Goal: Information Seeking & Learning: Learn about a topic

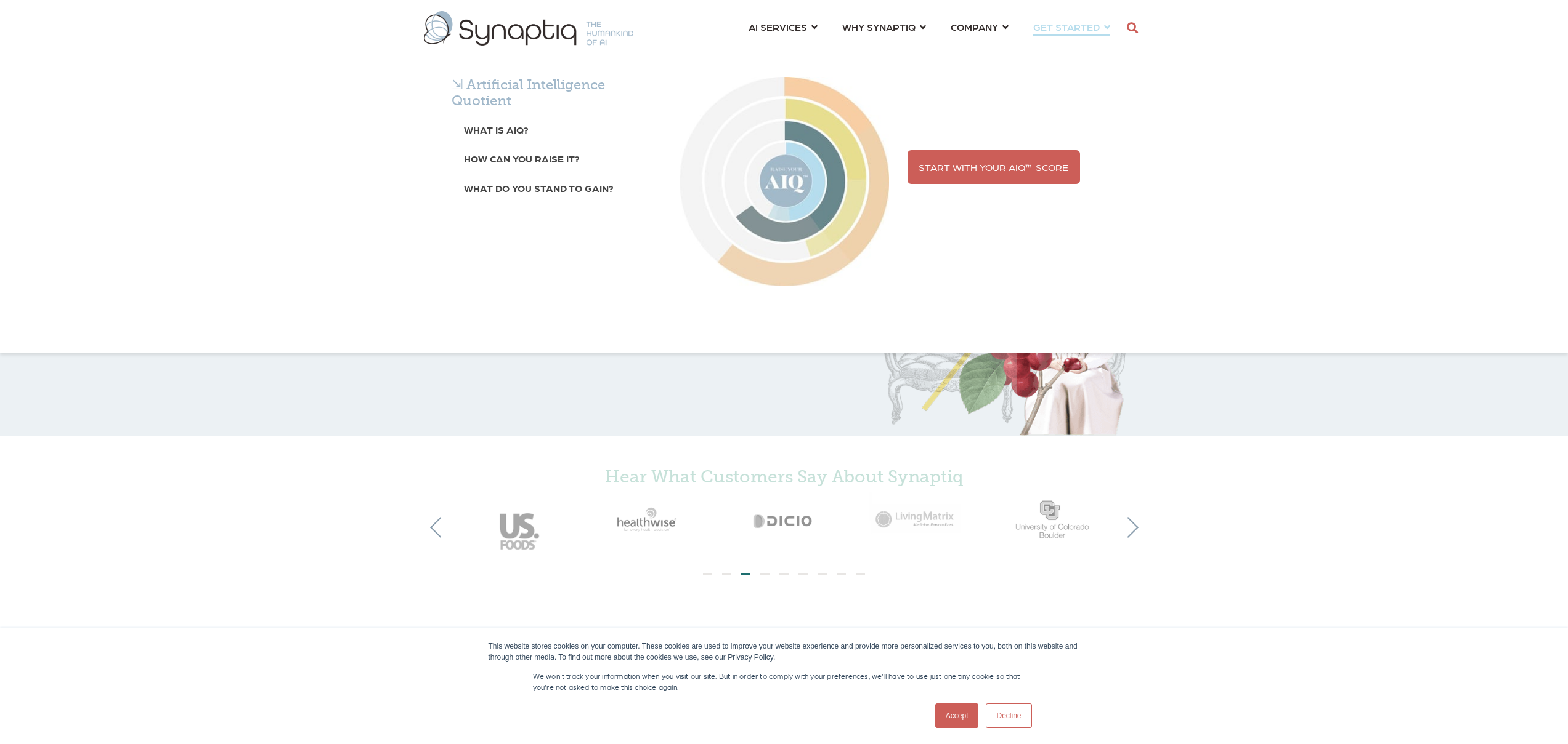
click at [994, 46] on div "⇲ Artificial Intelligence Quotient What is AIQ? How can you raise it? What do y…" at bounding box center [784, 200] width 1568 height 307
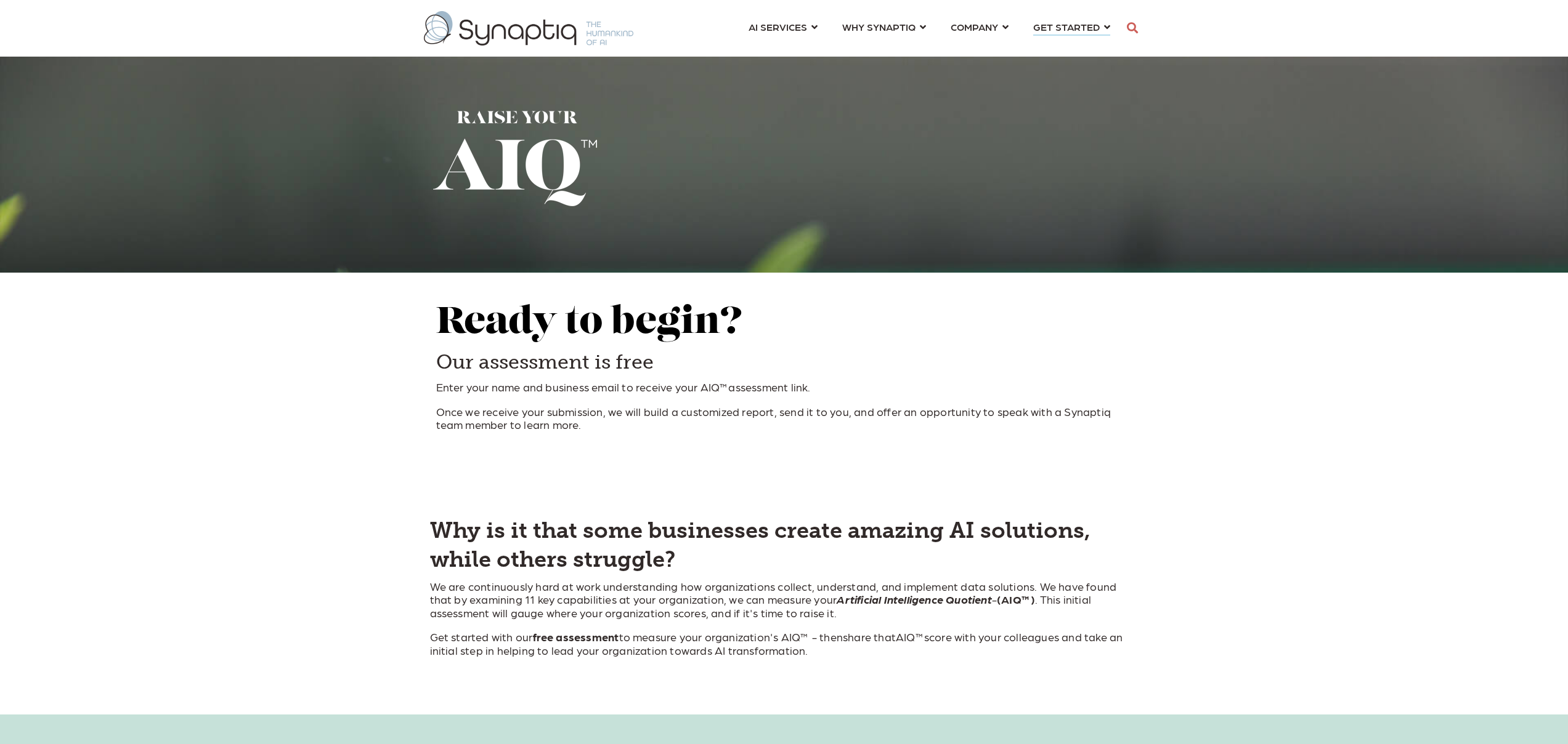
scroll to position [0, 5]
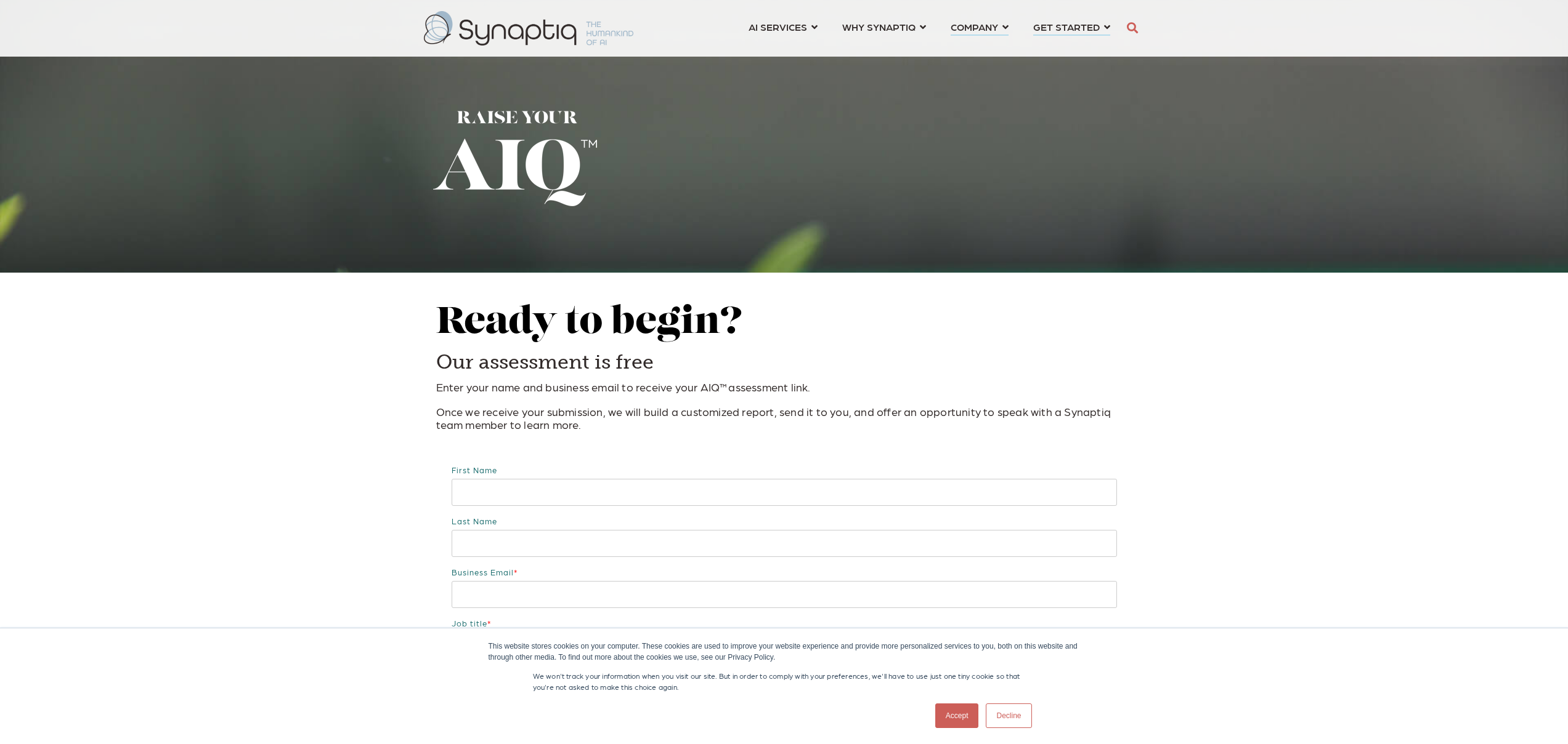
click at [996, 24] on span "COMPANY ⇲ Learn About Us Events Why We Exist How We Work How We Think Careers ⇲…" at bounding box center [974, 27] width 47 height 17
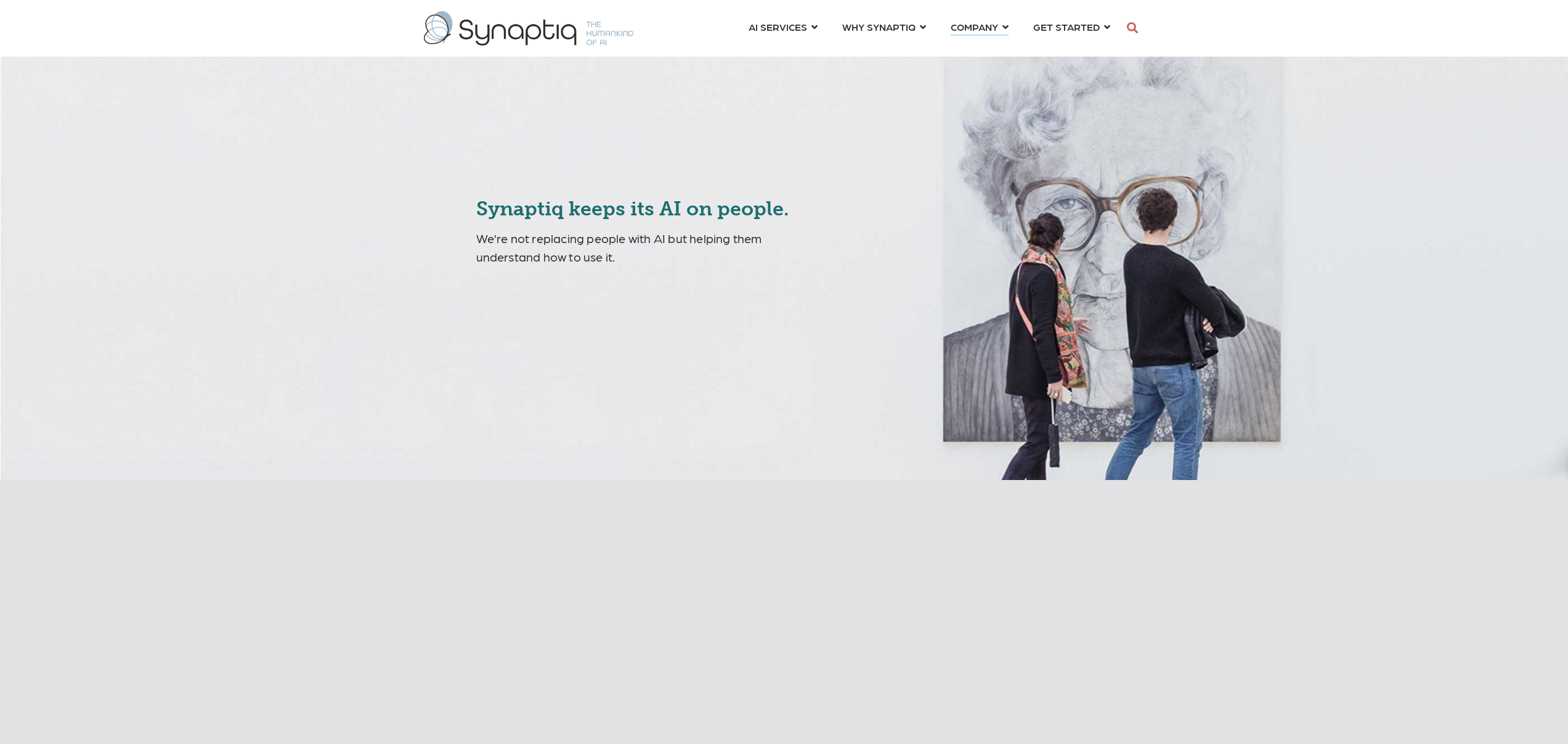
scroll to position [0, 5]
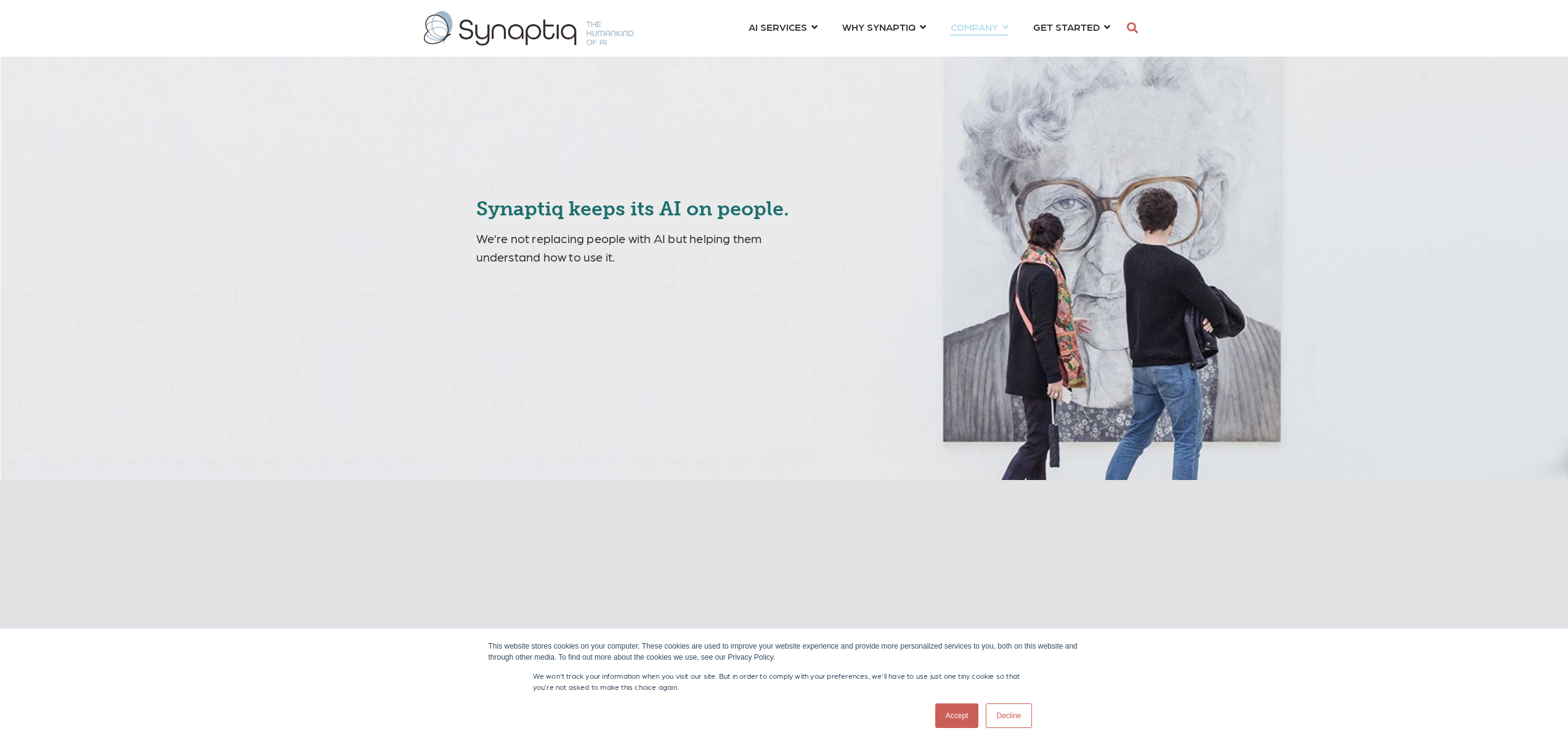
click at [998, 27] on span "COMPANY ⇲ Learn About Us Events Why We Exist How We Work How We Think Careers ⇲…" at bounding box center [974, 27] width 47 height 17
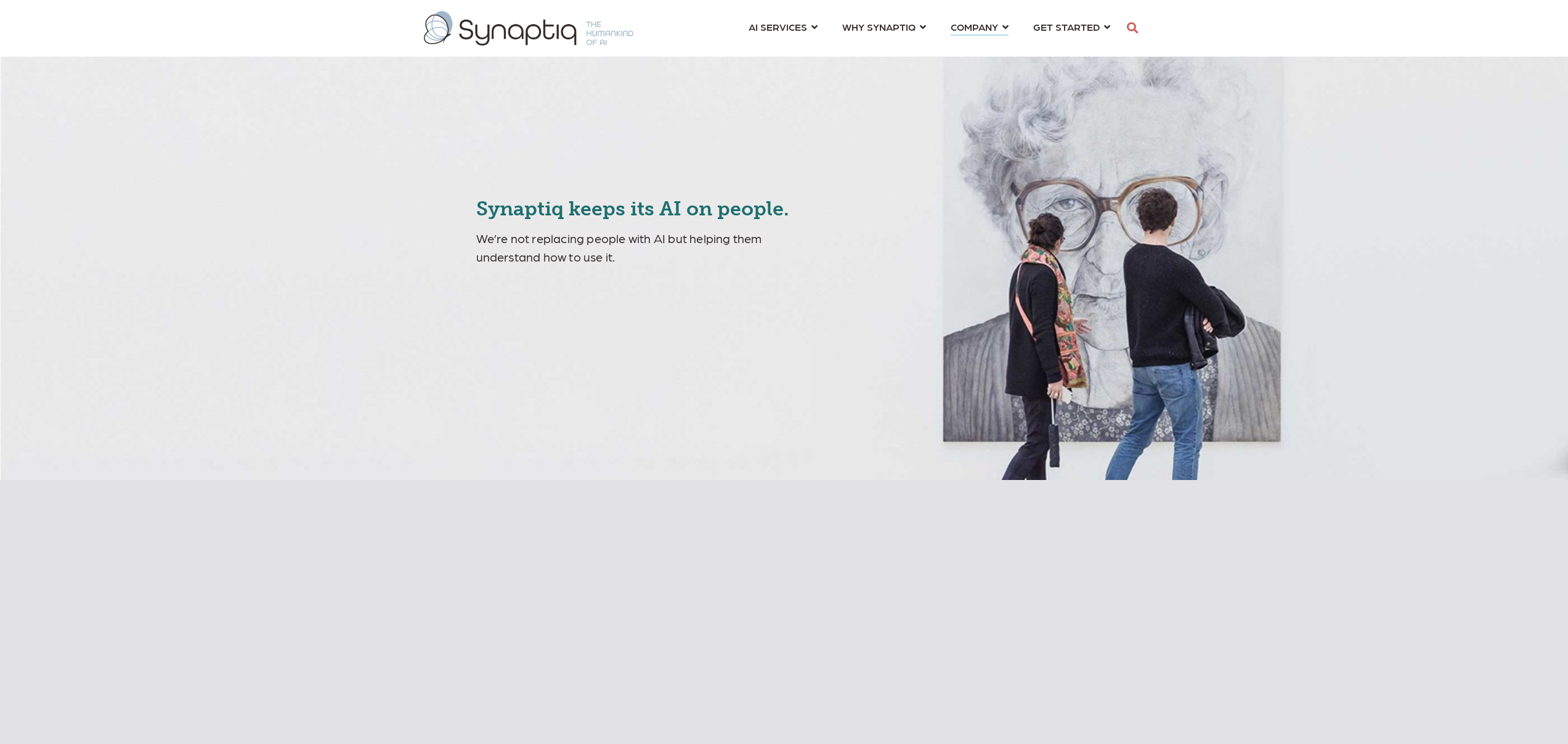
scroll to position [0, 5]
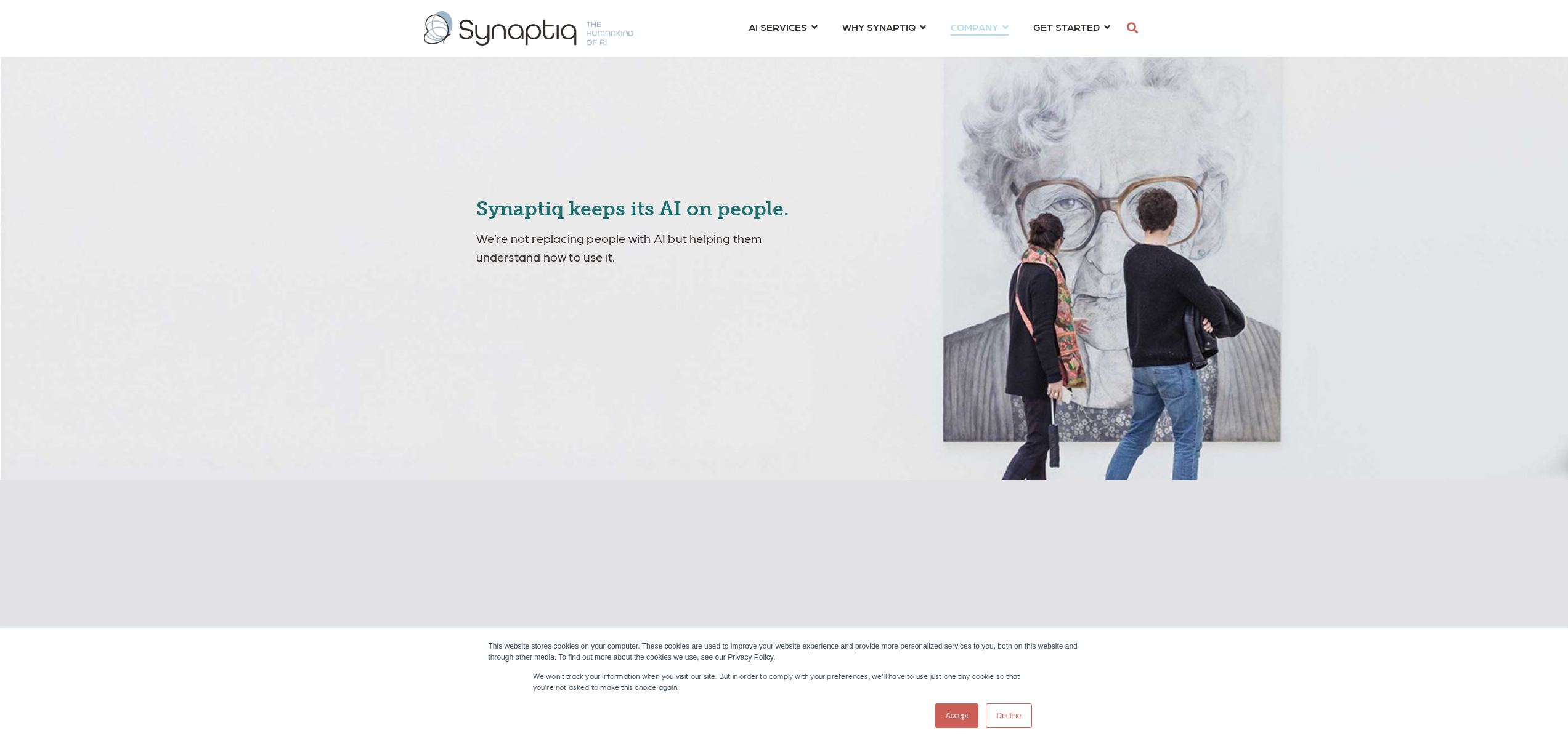
click at [1004, 27] on link "COMPANY ⇲ Learn About Us Events Why We Exist How We Work How We Think Careers ⇲…" at bounding box center [979, 27] width 58 height 23
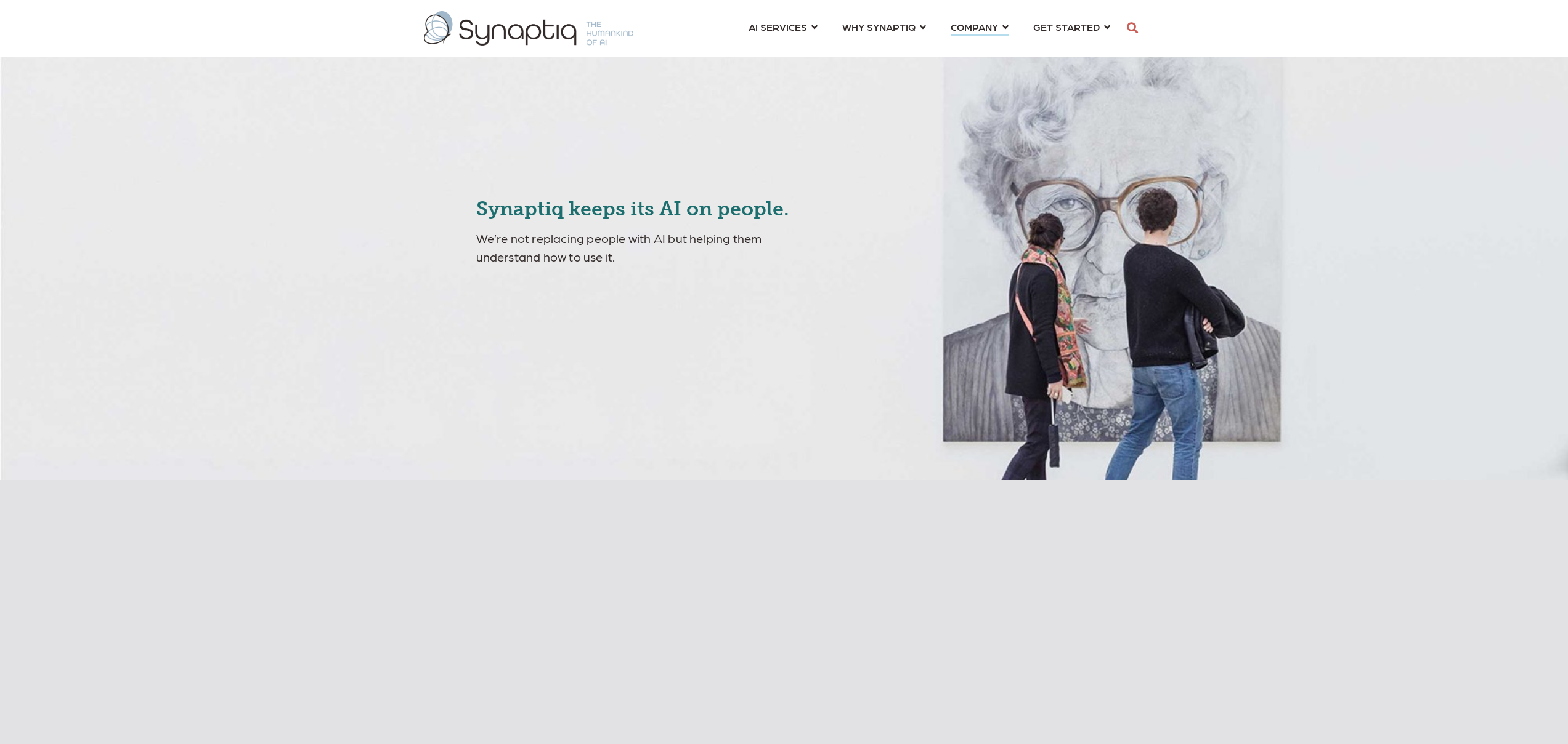
scroll to position [0, 5]
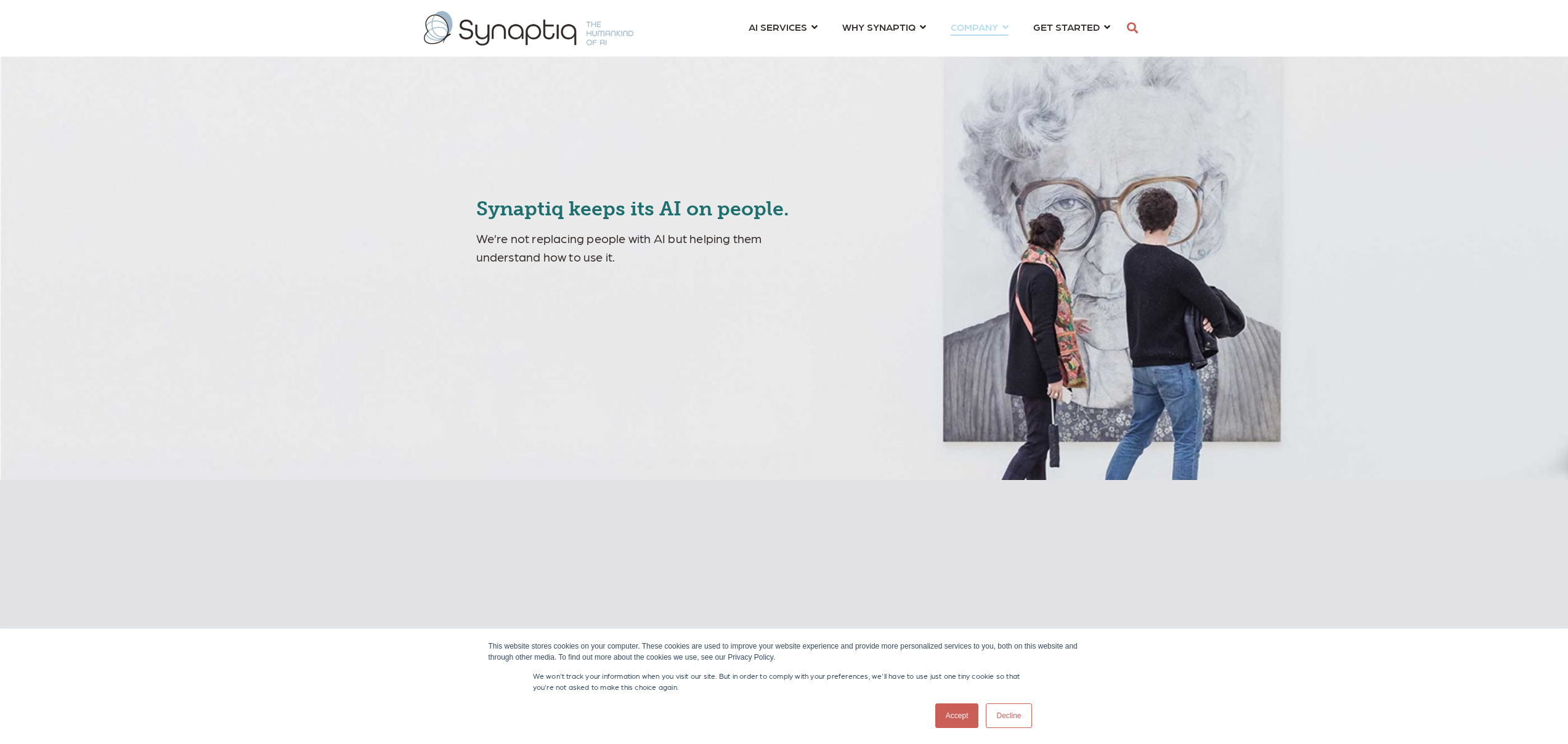
click at [1008, 27] on link "COMPANY ⇲ Learn About Us Events Why We Exist How We Work How We Think Careers ⇲…" at bounding box center [979, 27] width 58 height 23
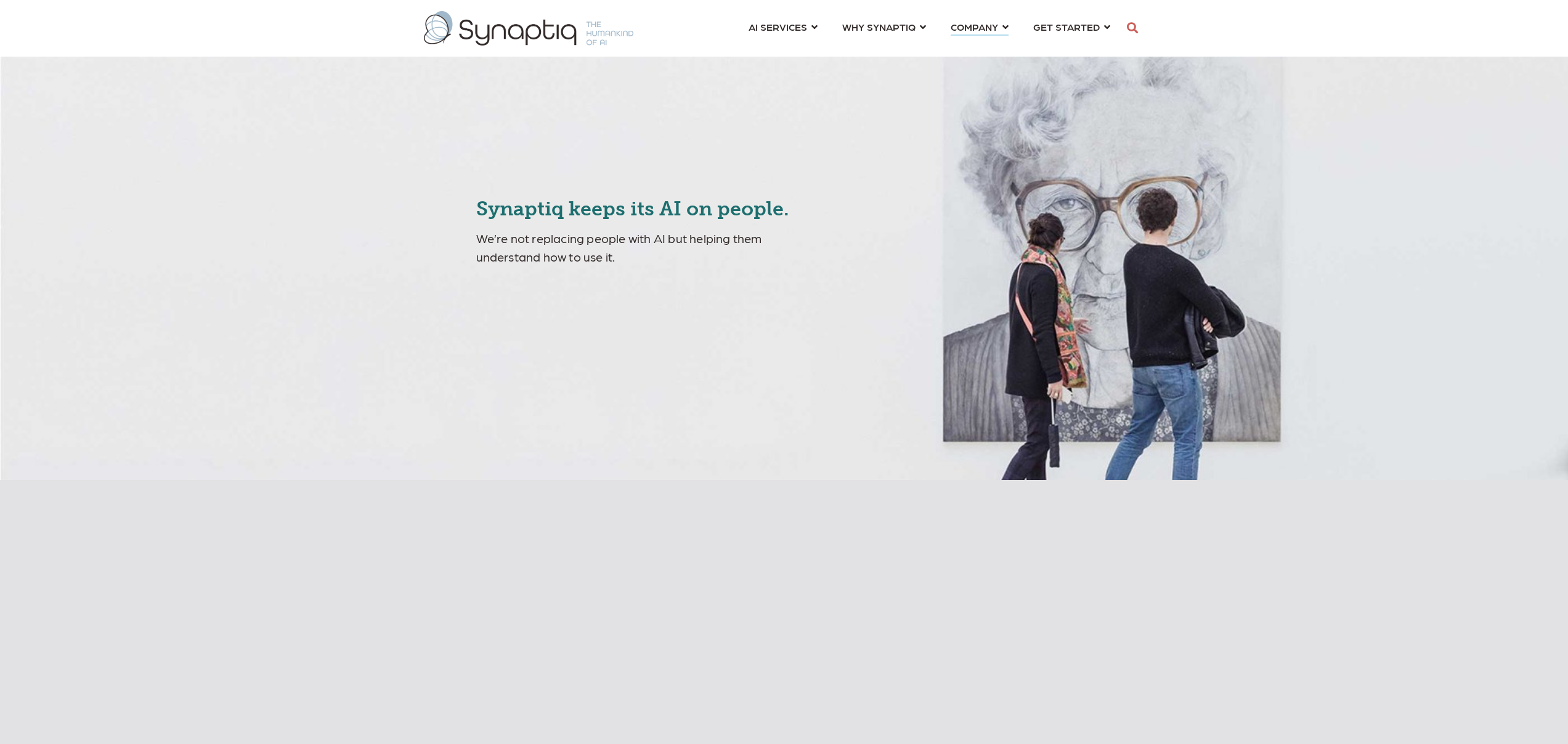
scroll to position [0, 5]
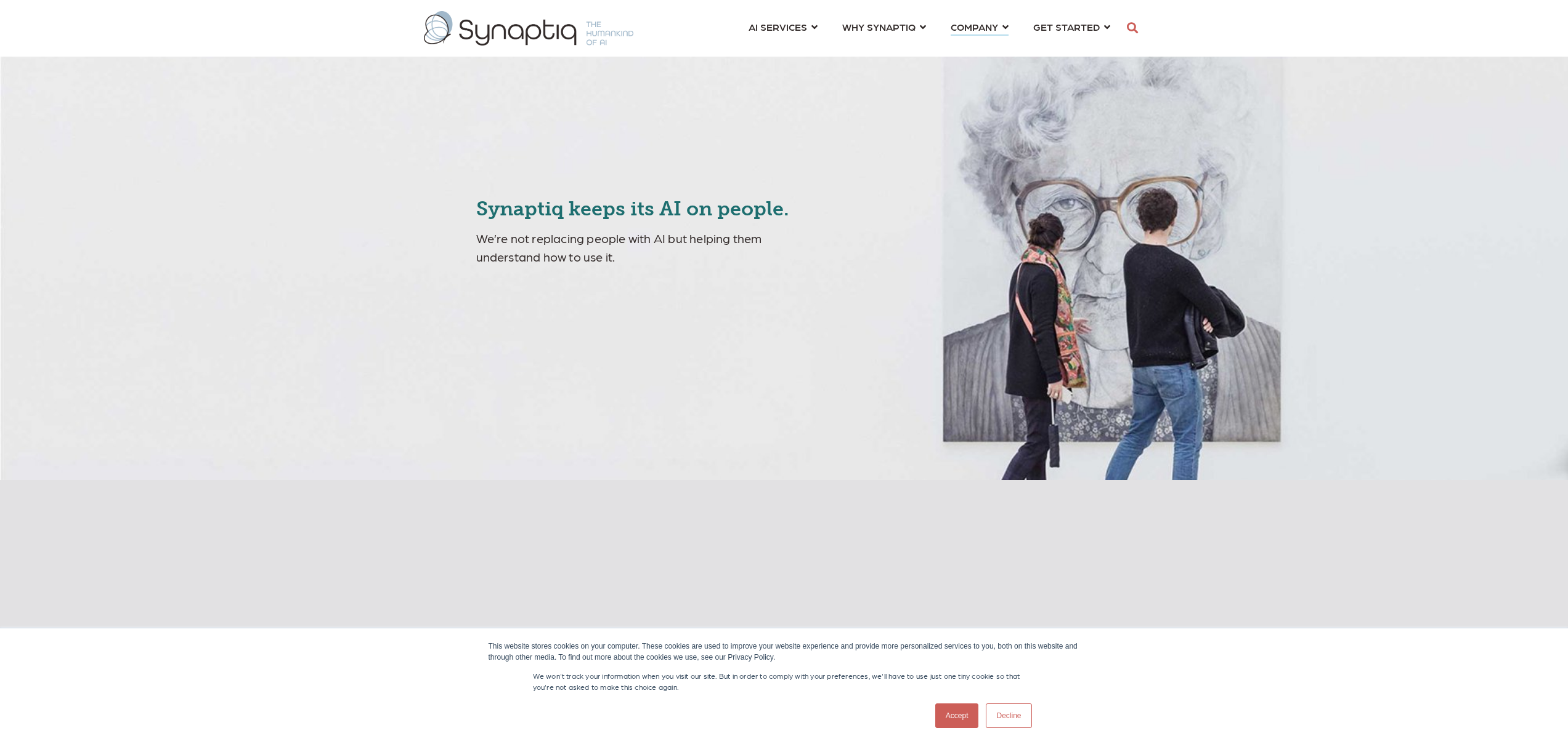
click at [960, 711] on link "Accept" at bounding box center [957, 716] width 44 height 24
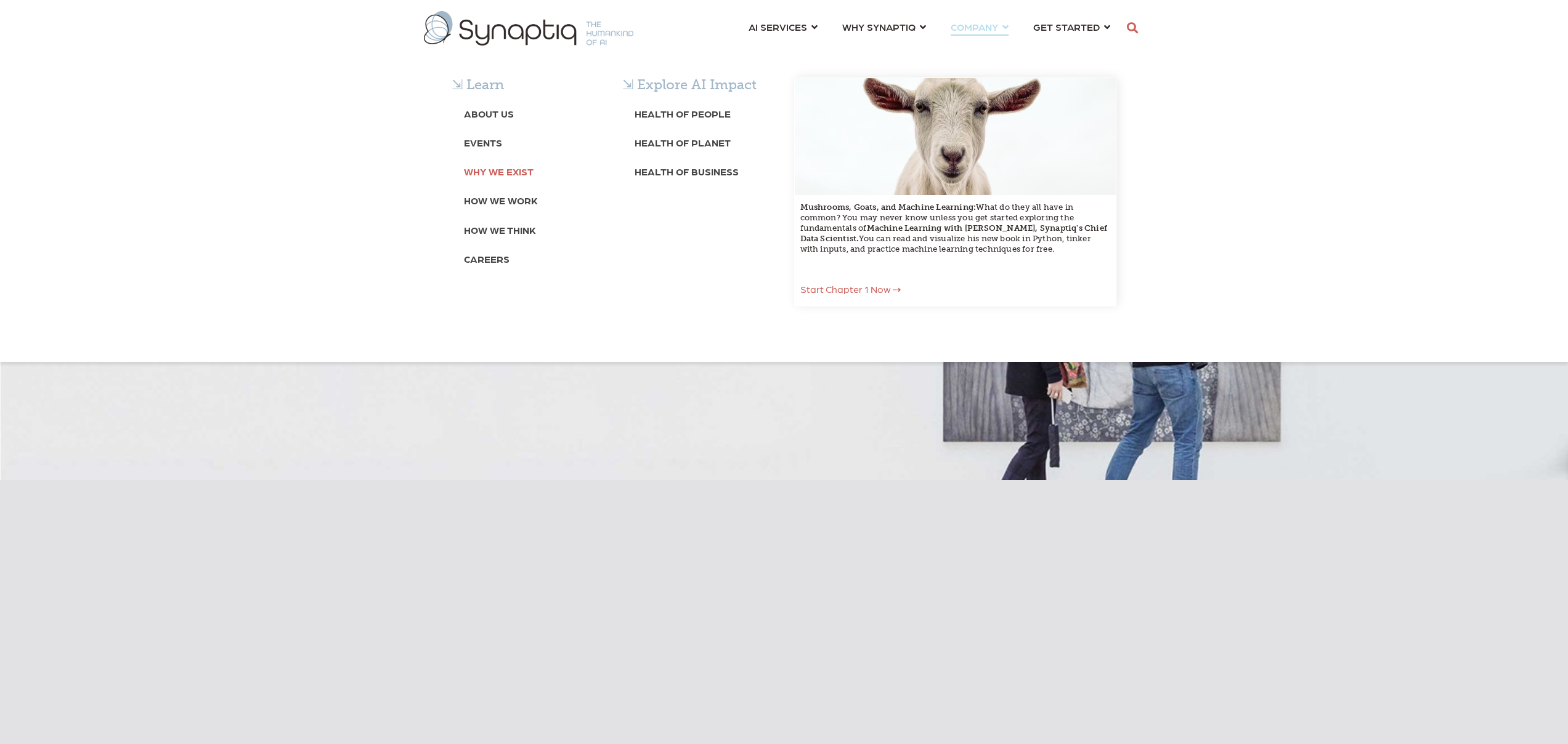
click at [507, 169] on b "Why We Exist" at bounding box center [499, 171] width 70 height 11
click at [523, 172] on b "Why We Exist" at bounding box center [499, 171] width 70 height 11
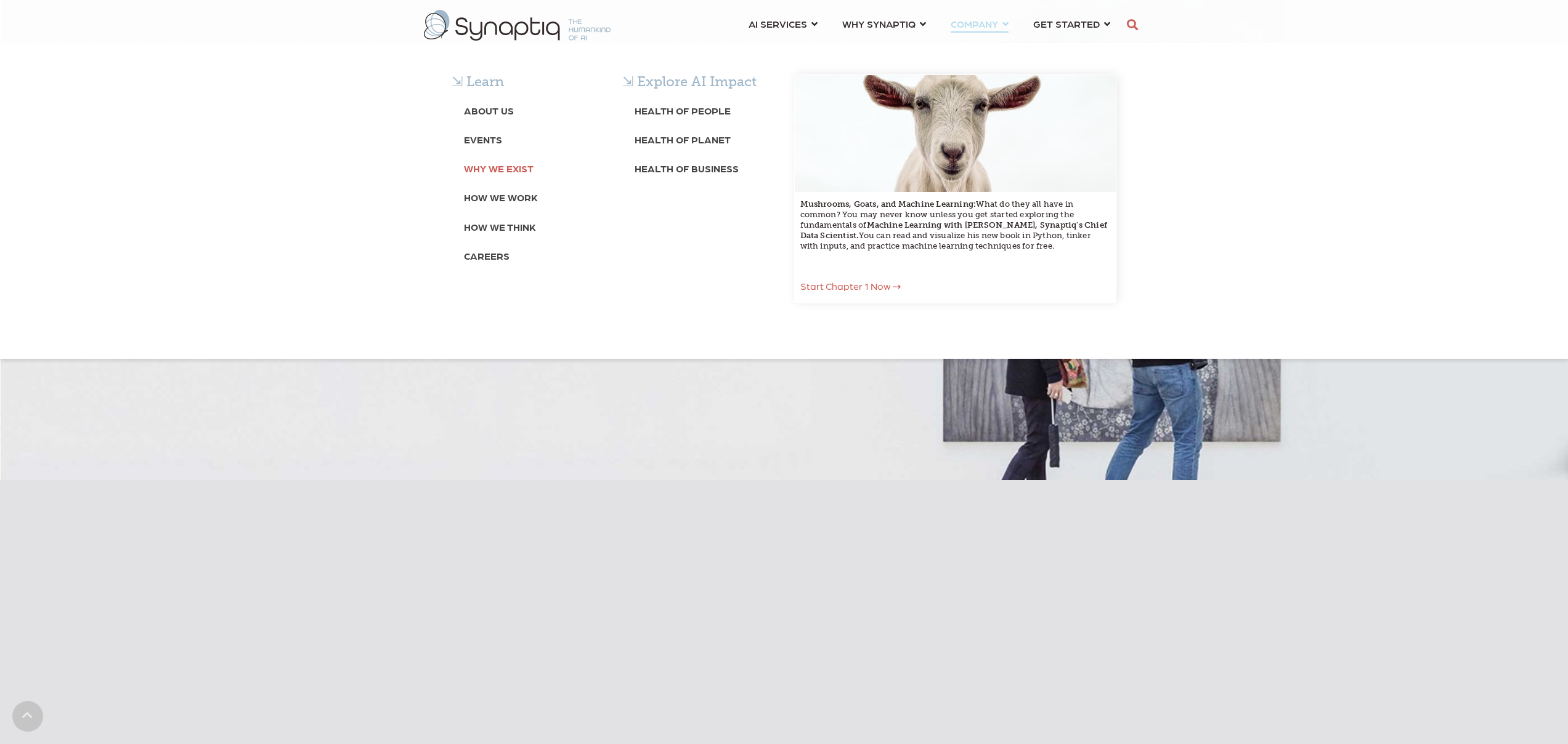
scroll to position [2855, 0]
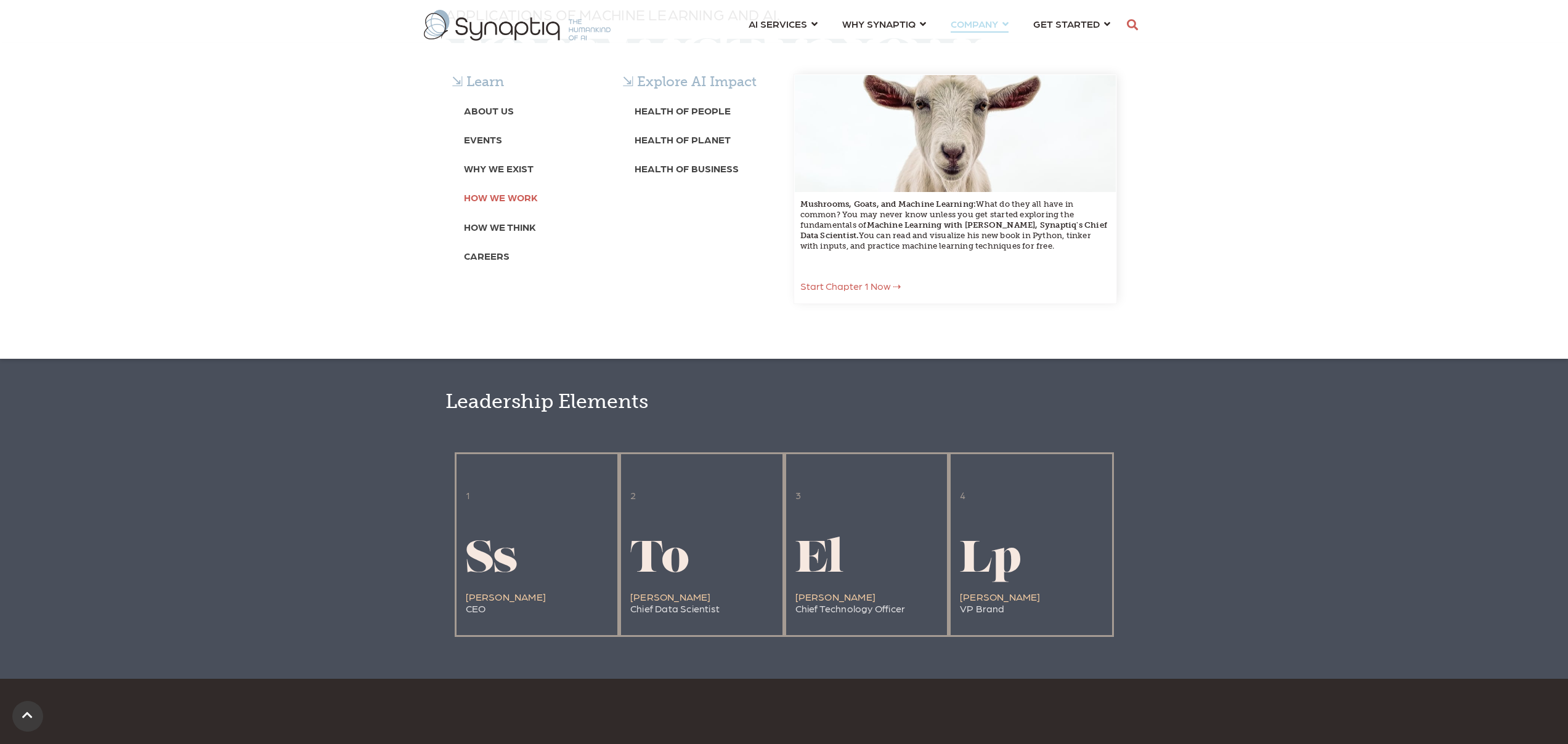
click at [522, 195] on b "How We Work" at bounding box center [501, 197] width 74 height 11
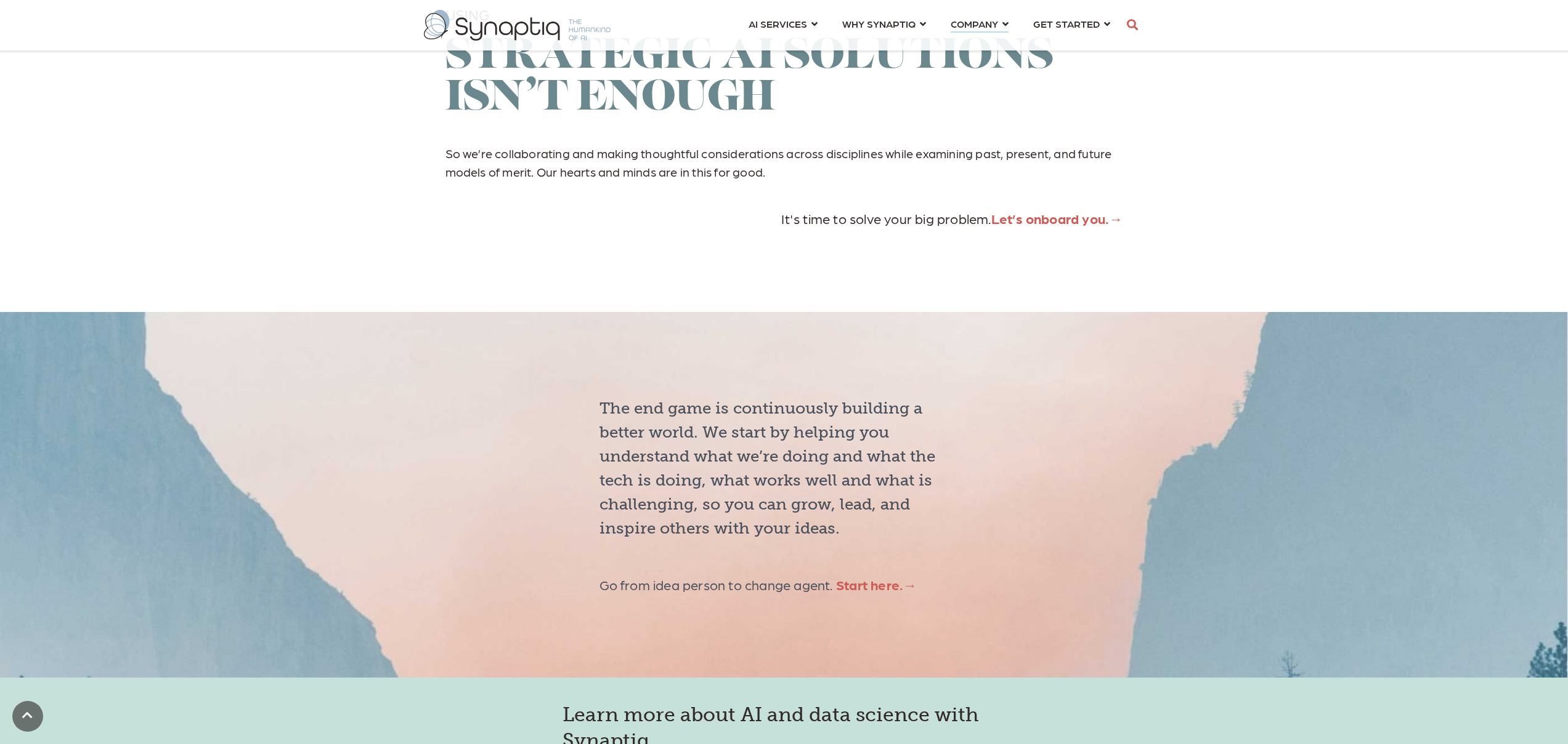
click at [891, 593] on span "Start here" at bounding box center [868, 585] width 64 height 17
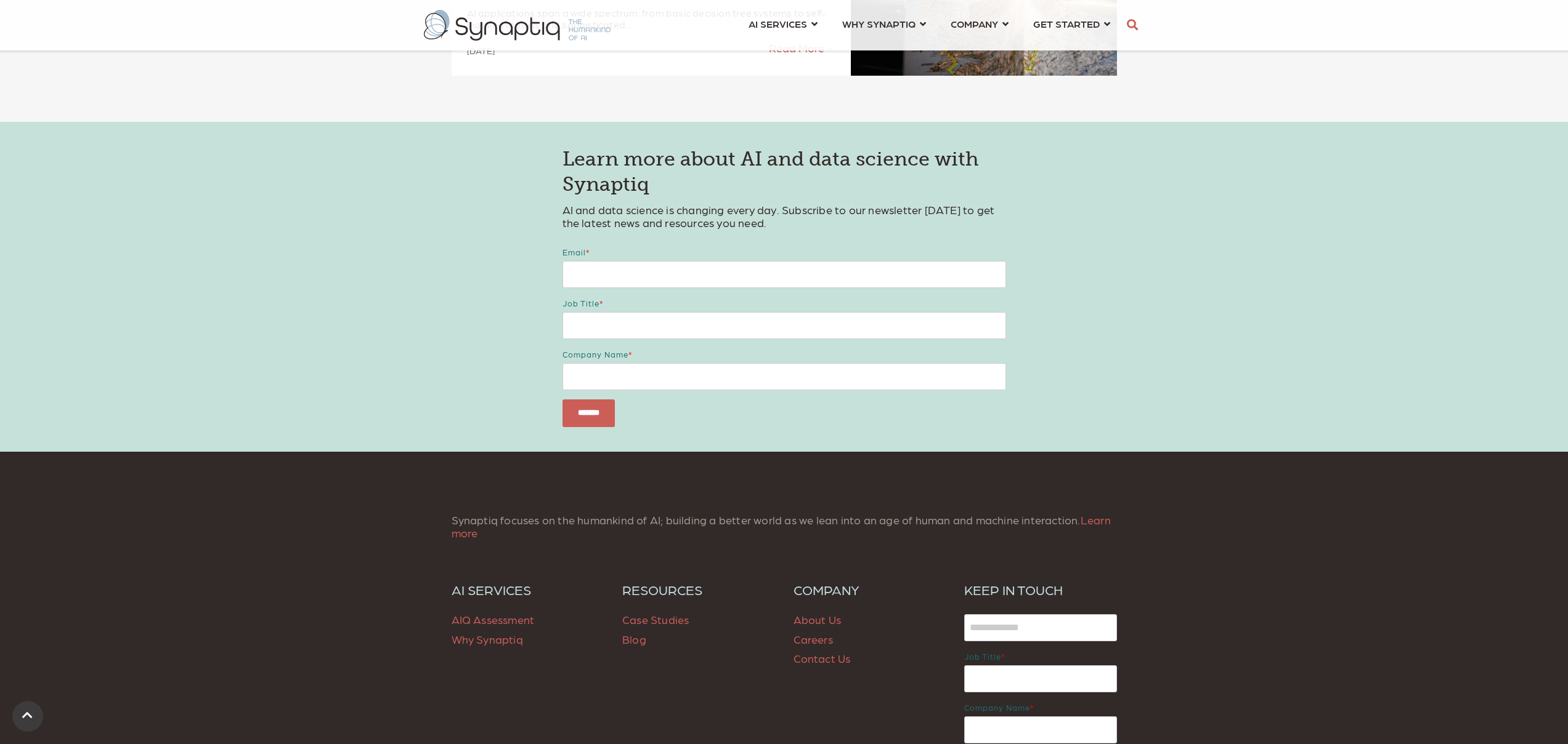
scroll to position [4889, 0]
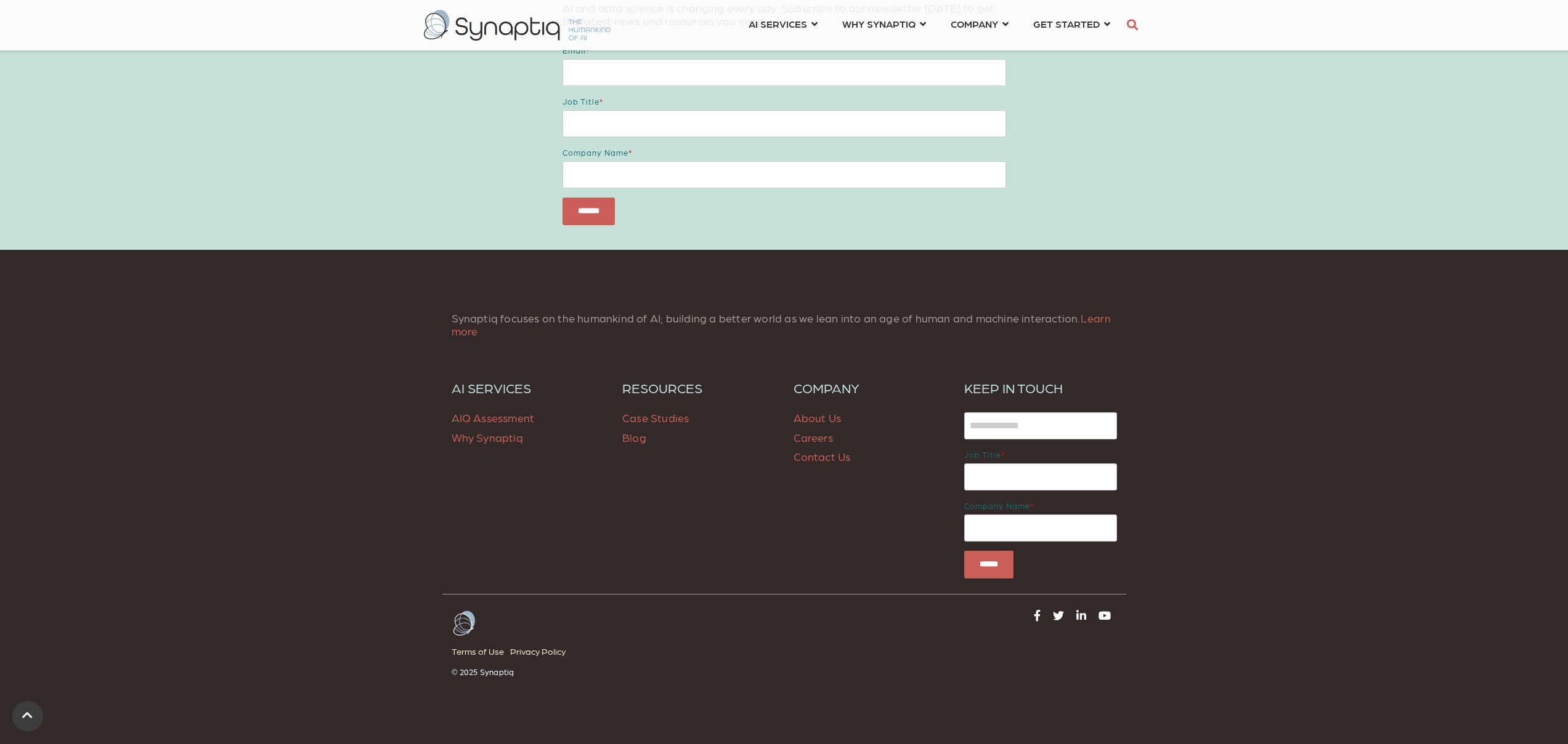
click at [824, 411] on link "About Us" at bounding box center [817, 418] width 48 height 13
